Goal: Task Accomplishment & Management: Use online tool/utility

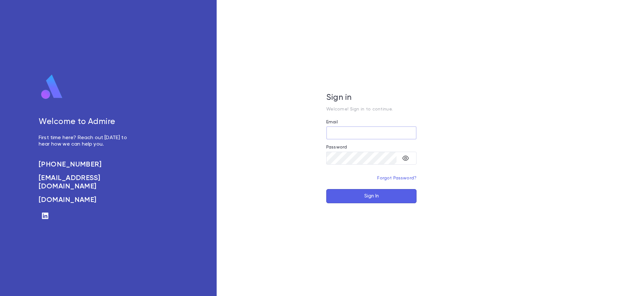
type input "**********"
click at [366, 198] on button "Sign In" at bounding box center [371, 196] width 90 height 14
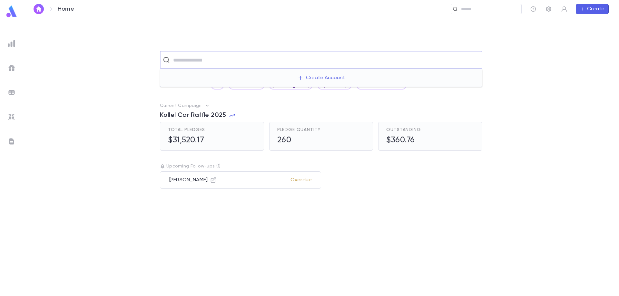
click at [193, 62] on input "text" at bounding box center [325, 60] width 308 height 12
type input "*******"
paste input "**********"
type input "**********"
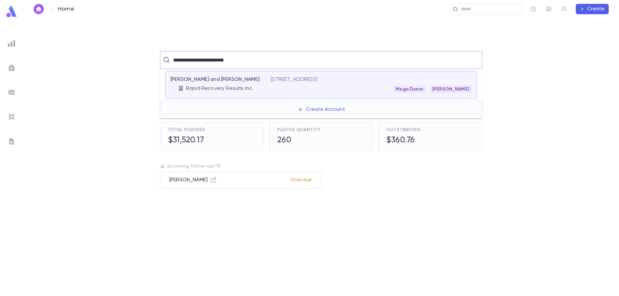
click at [202, 91] on p "Rapid Recovery Results Inc." at bounding box center [219, 88] width 67 height 6
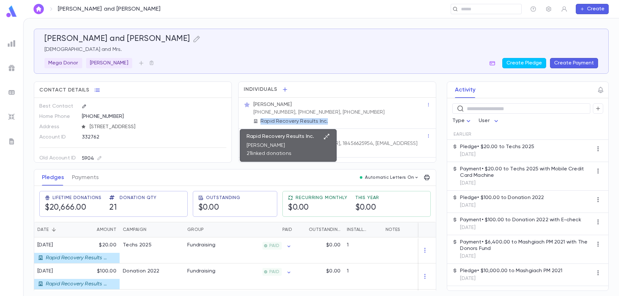
drag, startPoint x: 325, startPoint y: 122, endPoint x: 259, endPoint y: 121, distance: 65.4
click at [259, 121] on div "Rapid Recovery Results Inc." at bounding box center [339, 121] width 173 height 6
copy p "Rapid Recovery Results Inc."
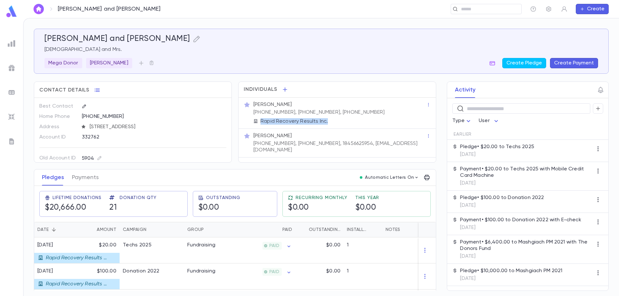
click at [12, 10] on img at bounding box center [11, 11] width 13 height 13
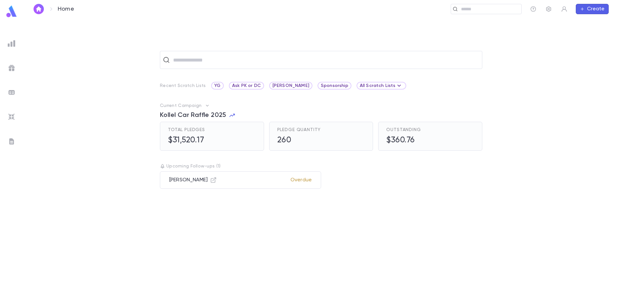
click at [6, 43] on div at bounding box center [12, 44] width 12 height 12
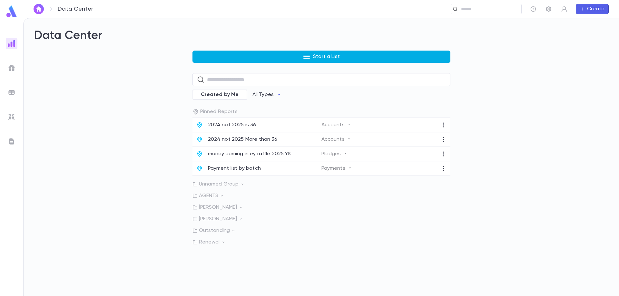
click at [264, 61] on button "Start a List" at bounding box center [321, 57] width 258 height 12
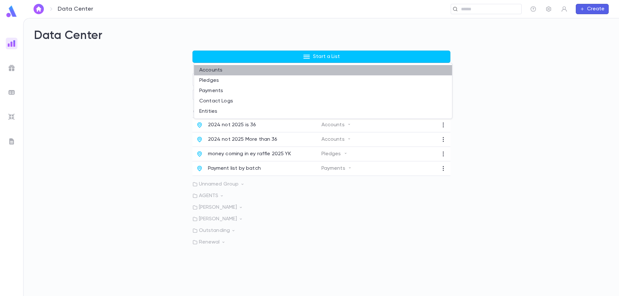
click at [236, 67] on li "Accounts" at bounding box center [323, 70] width 258 height 10
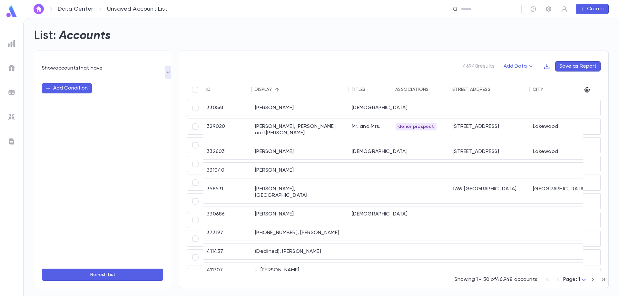
click at [71, 90] on button "Add Condition" at bounding box center [67, 88] width 50 height 10
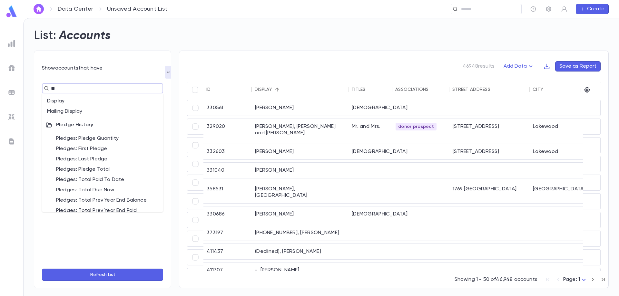
type input "*"
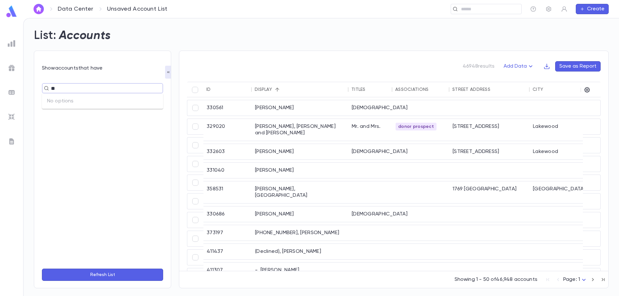
type input "*"
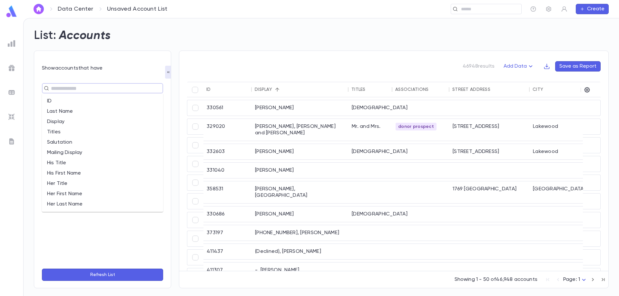
click at [79, 132] on li "Titles" at bounding box center [102, 132] width 121 height 10
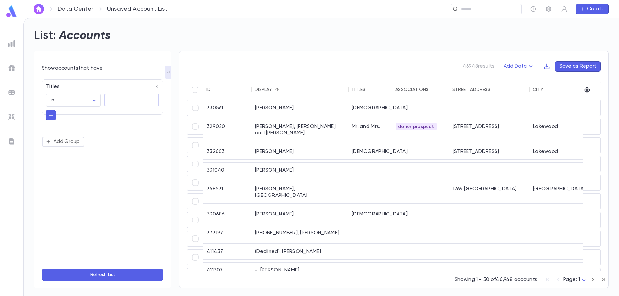
click at [114, 102] on textarea at bounding box center [131, 100] width 45 height 13
type textarea "*"
click at [155, 88] on icon "button" at bounding box center [157, 86] width 5 height 5
click at [84, 88] on button "Add Condition" at bounding box center [67, 88] width 50 height 10
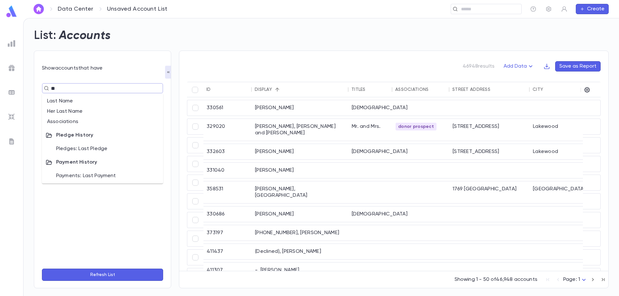
type input "*"
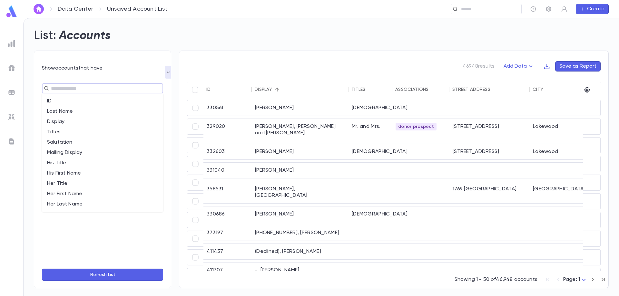
click at [13, 41] on img at bounding box center [12, 44] width 8 height 8
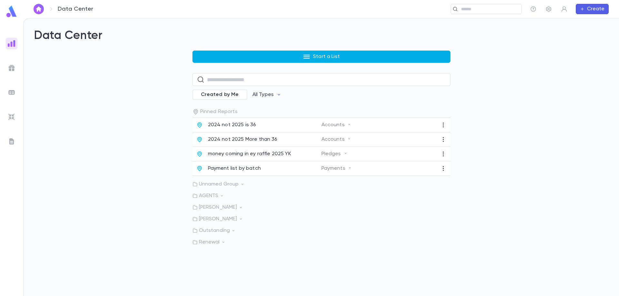
click at [302, 59] on button "Start a List" at bounding box center [321, 57] width 258 height 12
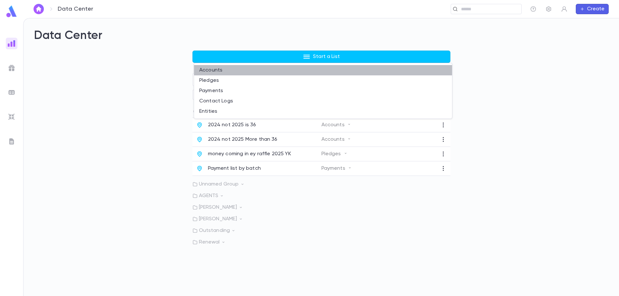
click at [235, 70] on li "Accounts" at bounding box center [323, 70] width 258 height 10
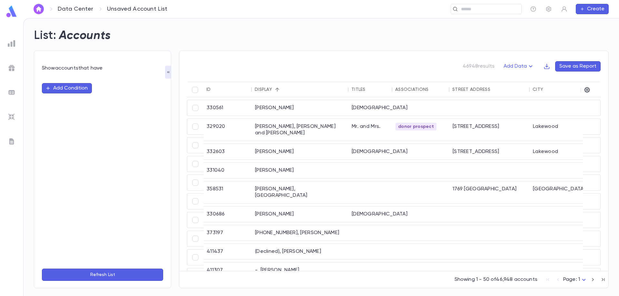
click at [70, 91] on button "Add Condition" at bounding box center [67, 88] width 50 height 10
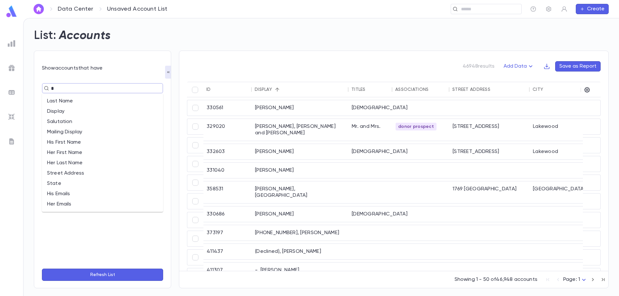
type input "**"
click at [68, 120] on li "Associations" at bounding box center [102, 122] width 121 height 10
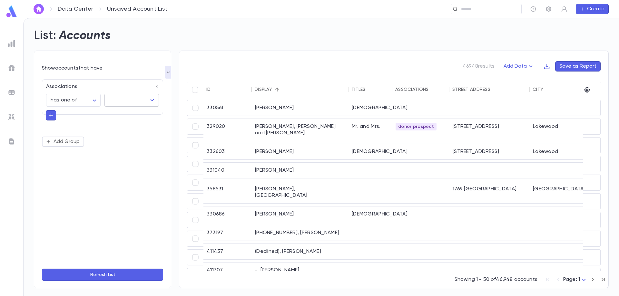
click at [132, 100] on input "text" at bounding box center [126, 100] width 39 height 12
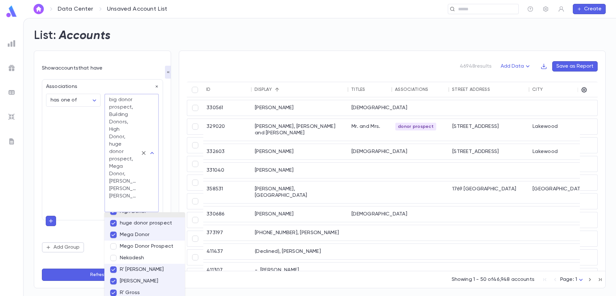
scroll to position [72, 0]
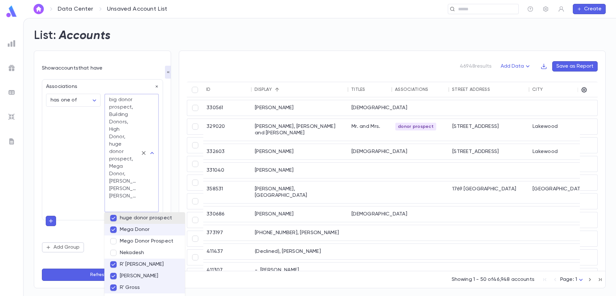
click at [92, 277] on button "Refresh List" at bounding box center [102, 275] width 121 height 12
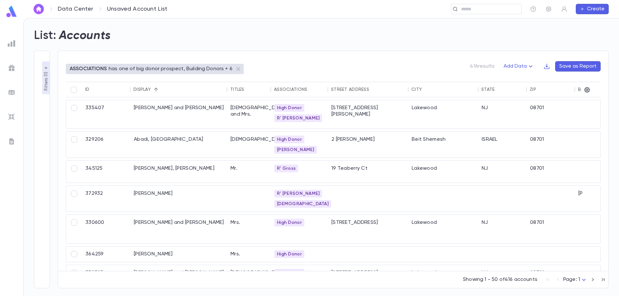
click at [44, 69] on icon "button" at bounding box center [46, 67] width 5 height 5
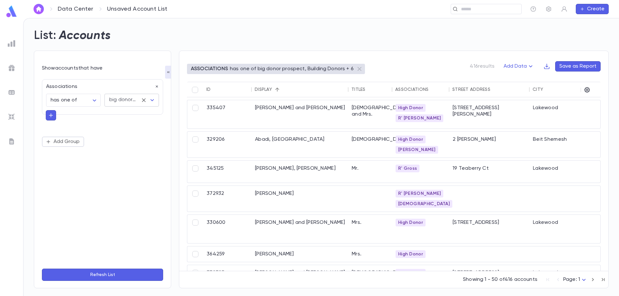
click at [126, 100] on div "big donor prospect, Building Donors, High Donor, huge donor prospect, Mega Dono…" at bounding box center [122, 99] width 27 height 7
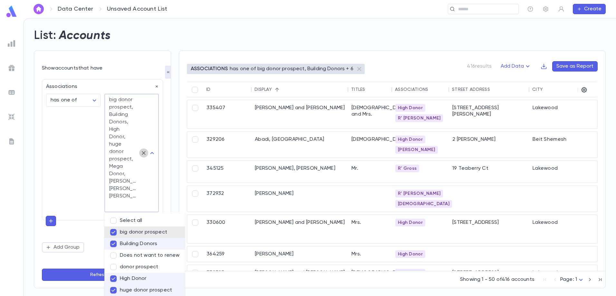
click at [145, 154] on icon "Clear" at bounding box center [144, 153] width 4 height 4
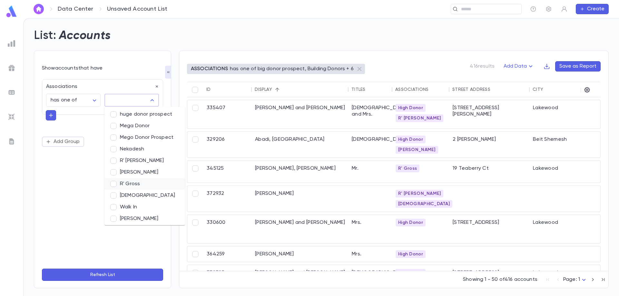
scroll to position [72, 0]
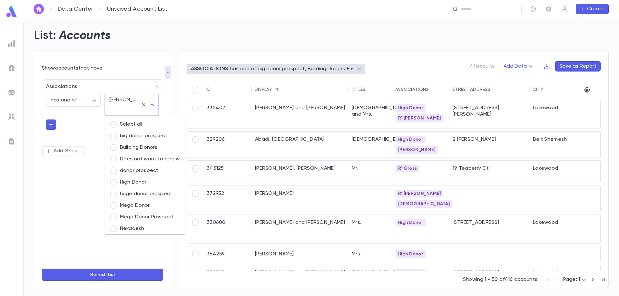
click at [118, 277] on button "Refresh List" at bounding box center [102, 275] width 121 height 12
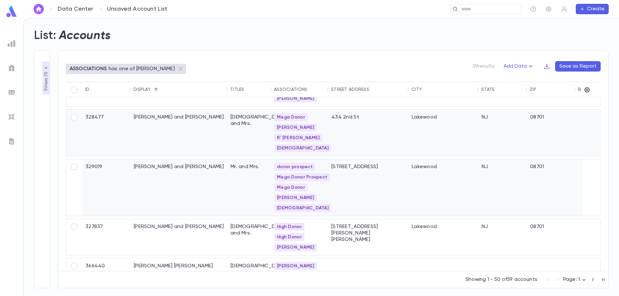
scroll to position [161, 0]
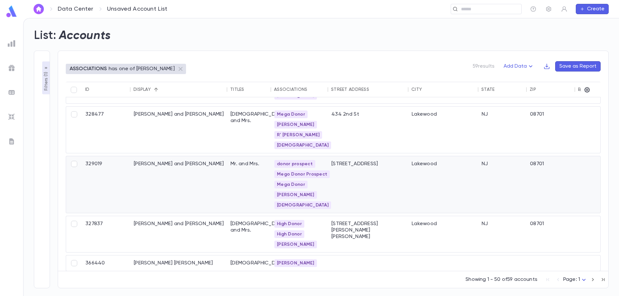
click at [184, 180] on div "Breiner, Eliezer and Chaya" at bounding box center [179, 184] width 97 height 57
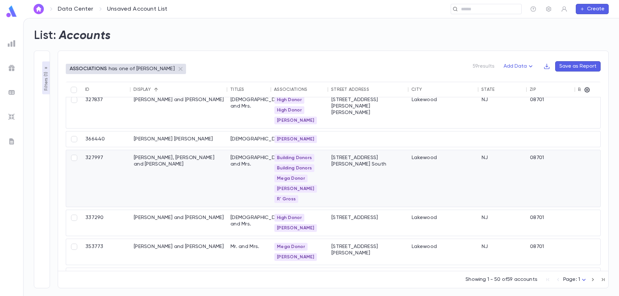
scroll to position [290, 0]
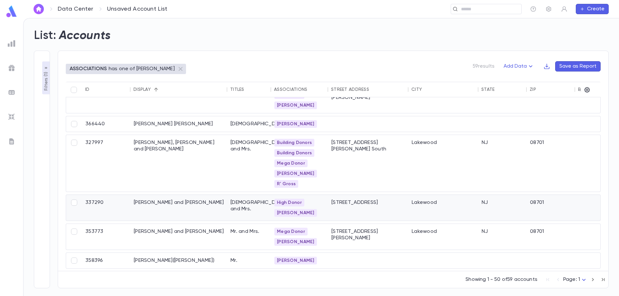
click at [182, 207] on div "Felendler, Shlomie and Shira" at bounding box center [179, 208] width 97 height 26
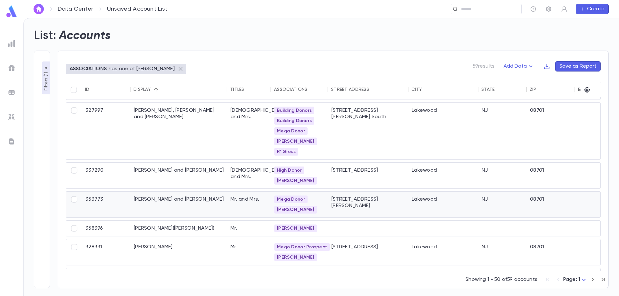
scroll to position [354, 0]
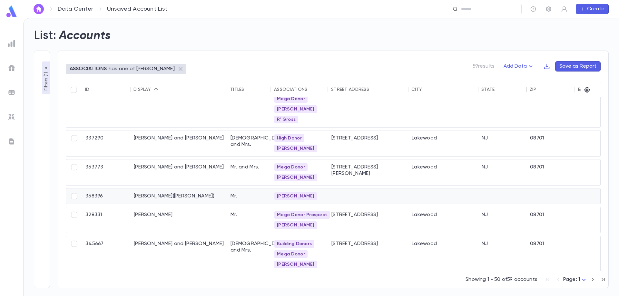
click at [157, 199] on div "Fisch, Samual(Hersh Meilich)" at bounding box center [179, 196] width 97 height 15
click at [141, 223] on div "Frankel, Chaim" at bounding box center [179, 220] width 97 height 26
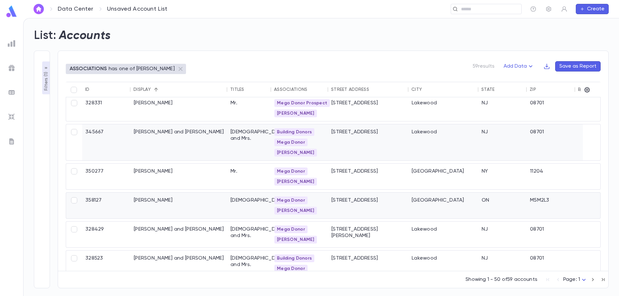
scroll to position [451, 0]
click at [154, 149] on div "Frankel, Menashe and Surie" at bounding box center [179, 142] width 97 height 36
click at [156, 173] on div "Friedman, Barry" at bounding box center [179, 176] width 97 height 26
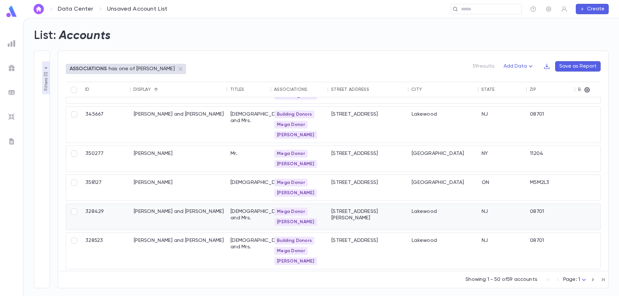
scroll to position [483, 0]
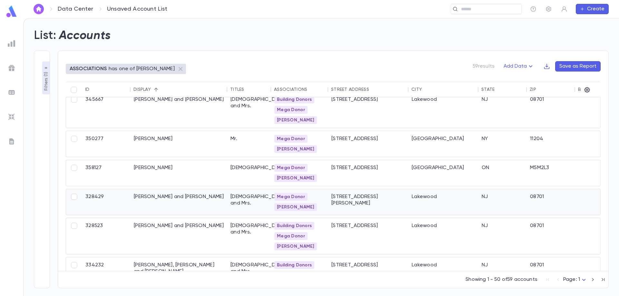
click at [175, 199] on div "Frommer, Yaakov and Sora Miriam" at bounding box center [179, 202] width 97 height 26
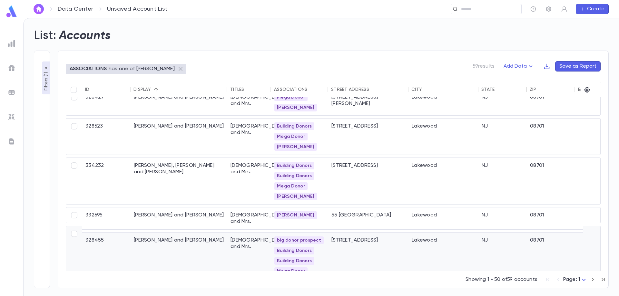
scroll to position [612, 0]
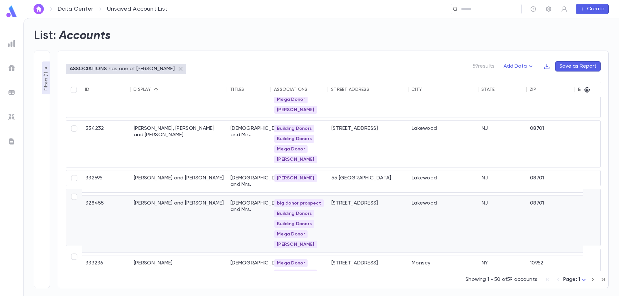
click at [162, 199] on div "Halpern, Yanky and Esty" at bounding box center [179, 224] width 97 height 57
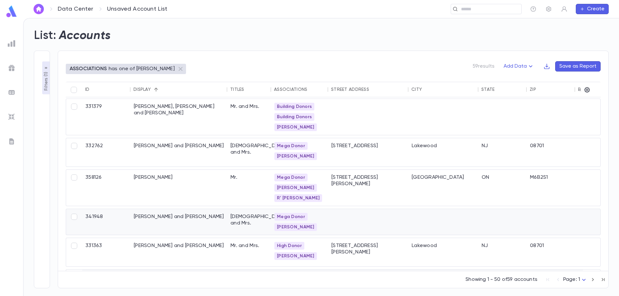
scroll to position [838, 0]
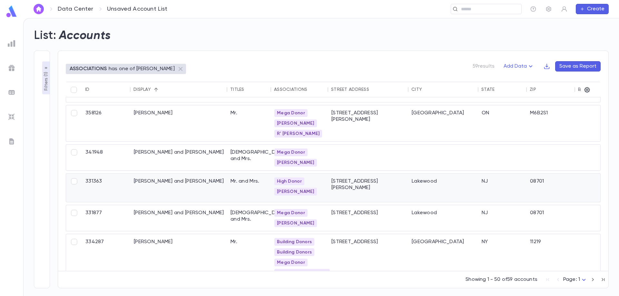
click at [185, 182] on div "Joseph, Avrohom and Goldy" at bounding box center [179, 188] width 97 height 28
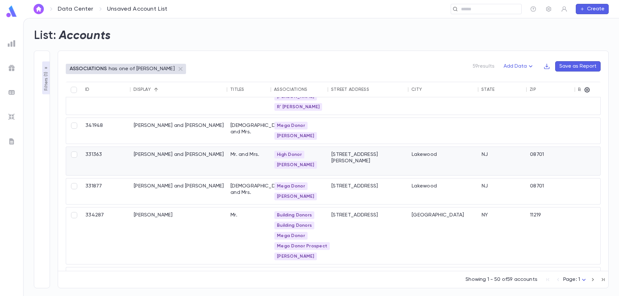
scroll to position [870, 0]
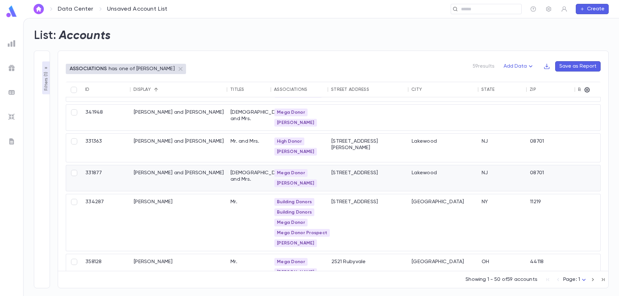
click at [155, 175] on div "Kaplowitz, Binyomin and Yevi" at bounding box center [179, 178] width 97 height 26
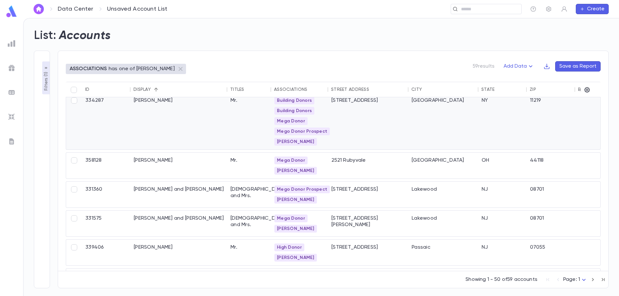
scroll to position [967, 0]
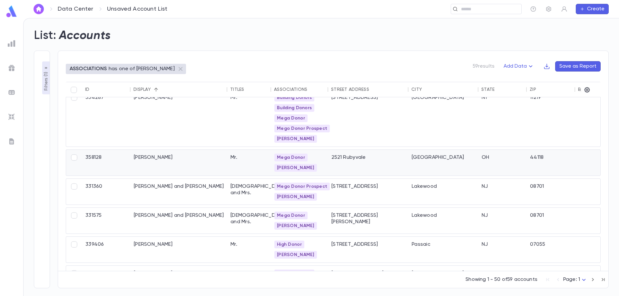
click at [139, 158] on div "Klein, Yoni" at bounding box center [179, 163] width 97 height 26
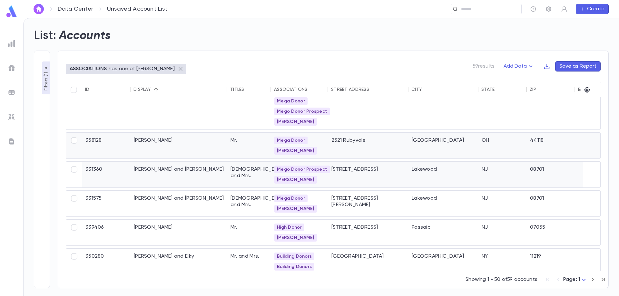
scroll to position [999, 0]
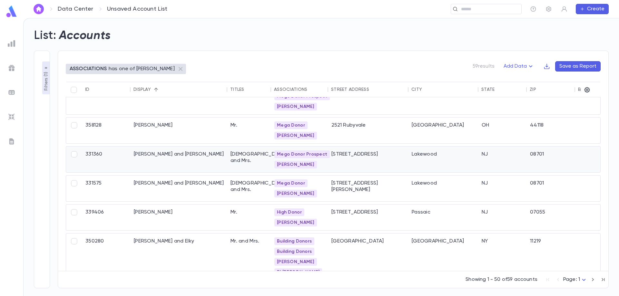
click at [163, 154] on div "[PERSON_NAME] and [PERSON_NAME]" at bounding box center [179, 160] width 97 height 26
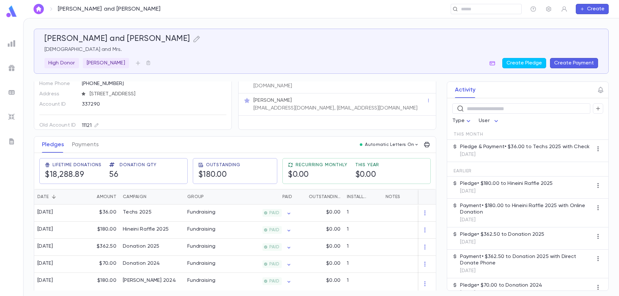
scroll to position [32, 0]
click at [95, 194] on button "Sort" at bounding box center [91, 197] width 10 height 10
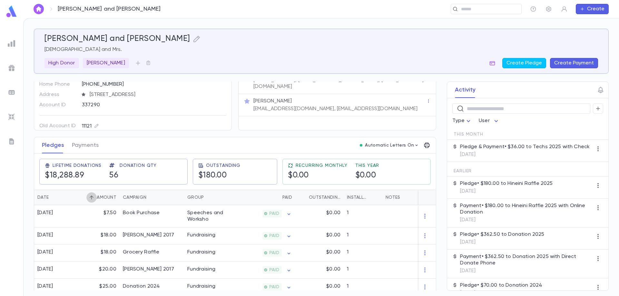
click at [94, 194] on button "Sort" at bounding box center [91, 197] width 10 height 10
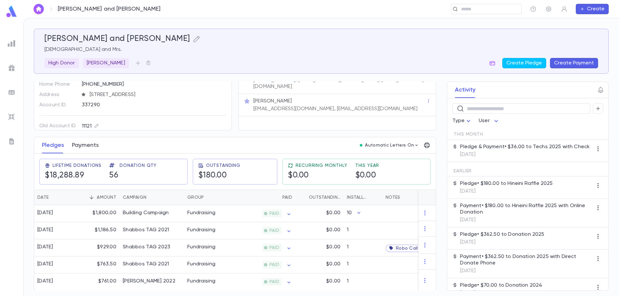
click at [89, 145] on button "Payments" at bounding box center [85, 145] width 27 height 16
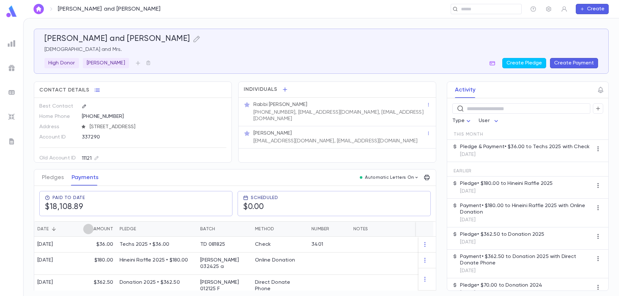
click at [91, 228] on icon "Sort" at bounding box center [88, 229] width 6 height 6
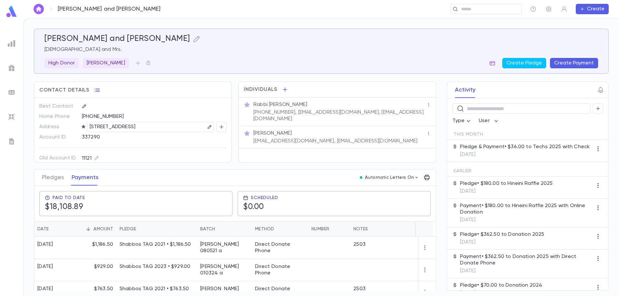
click at [88, 228] on icon "Sort" at bounding box center [88, 229] width 6 height 6
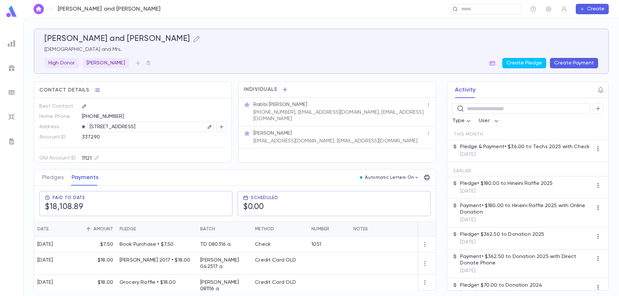
click at [52, 228] on icon "Sort" at bounding box center [54, 229] width 6 height 6
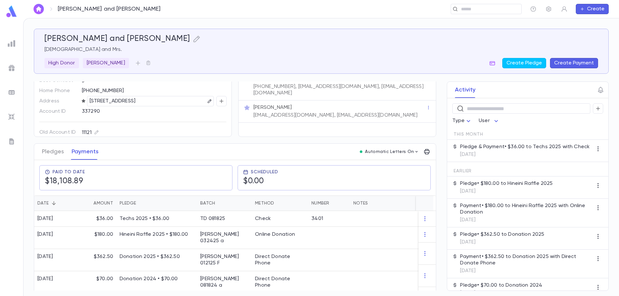
scroll to position [64, 0]
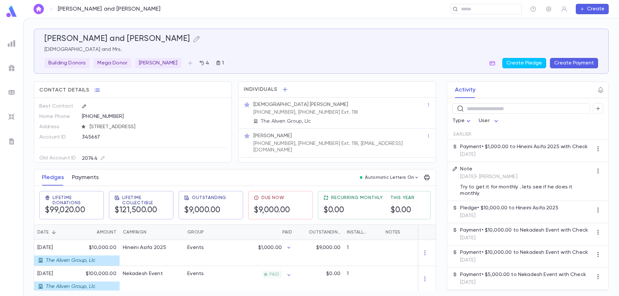
click at [86, 181] on button "Payments" at bounding box center [85, 178] width 27 height 16
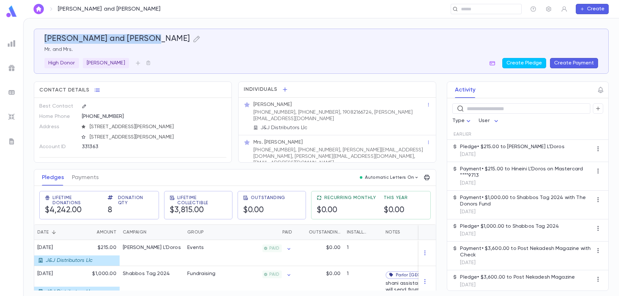
drag, startPoint x: 153, startPoint y: 40, endPoint x: 37, endPoint y: 35, distance: 115.4
click at [37, 35] on div "[PERSON_NAME] and [PERSON_NAME] Mr. and Mrs. High Donor R' [PERSON_NAME] Create…" at bounding box center [321, 51] width 575 height 45
copy h5 "[PERSON_NAME] and [PERSON_NAME]"
